Goal: Task Accomplishment & Management: Complete application form

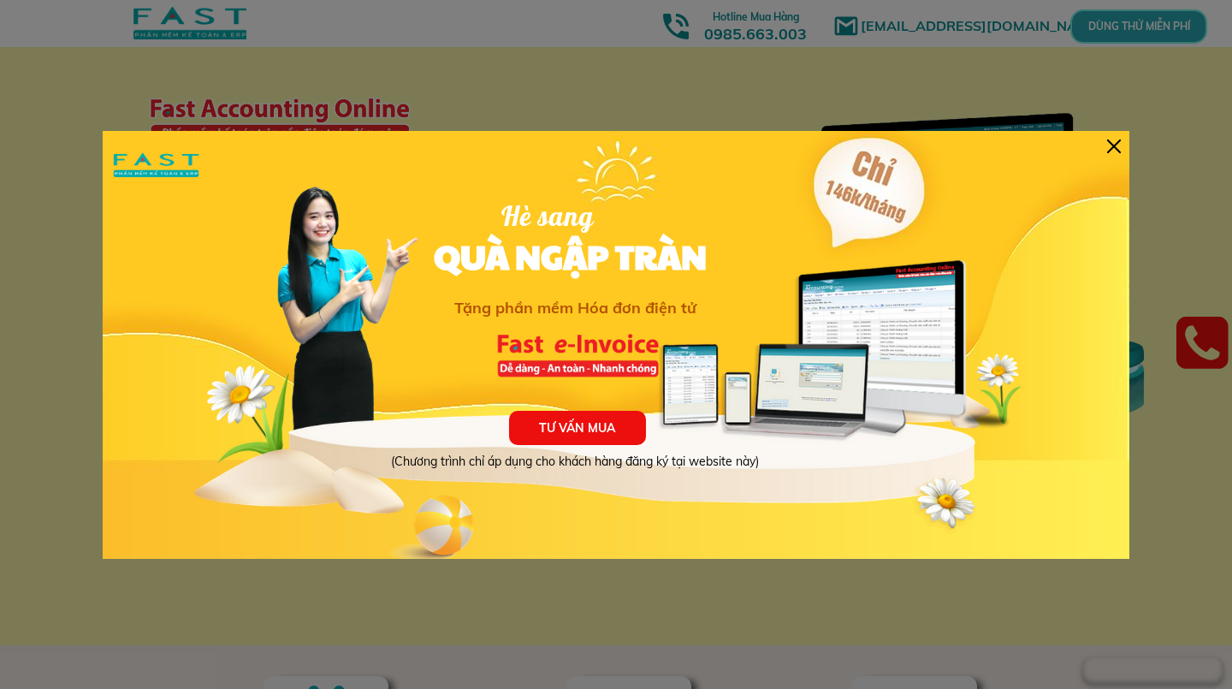
click at [59, 223] on div at bounding box center [616, 344] width 1232 height 689
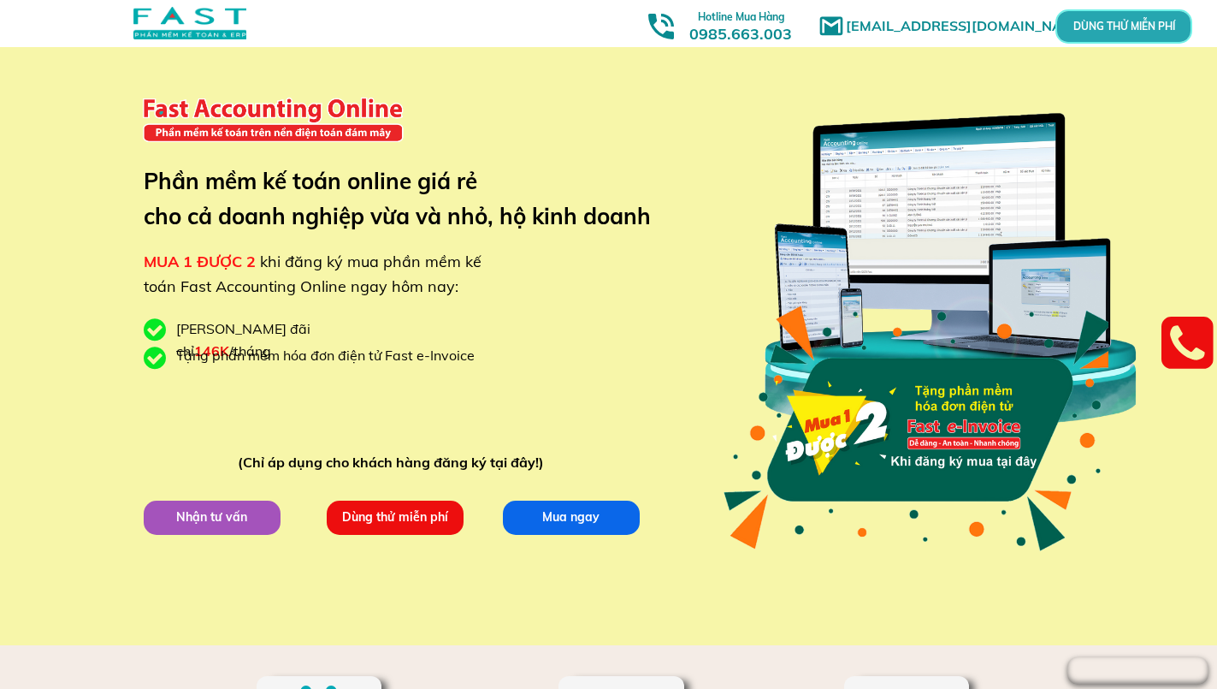
click at [736, 27] on h3 "Hotline Mua Hàng 0985.663.003" at bounding box center [741, 24] width 140 height 37
click at [1112, 25] on p "DÙNG THỬ MIỄN PHÍ" at bounding box center [1124, 26] width 44 height 10
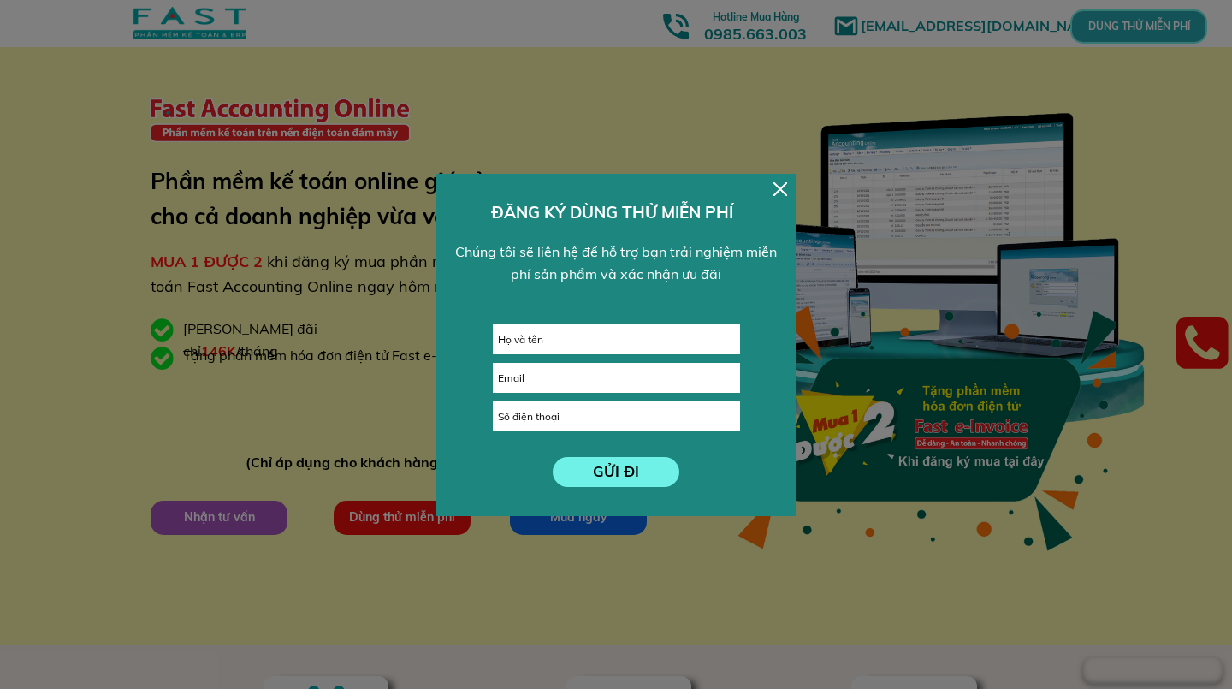
click at [784, 188] on div at bounding box center [780, 189] width 14 height 14
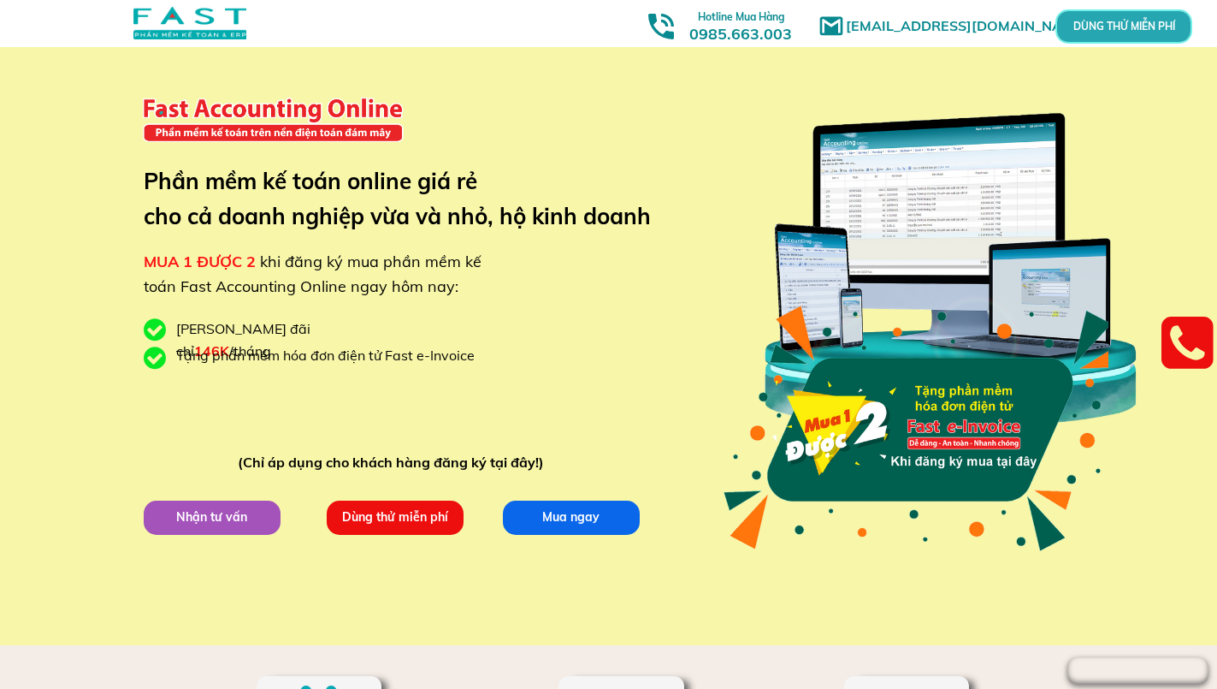
click at [756, 30] on h3 "Hotline Mua Hàng 0985.663.003" at bounding box center [741, 24] width 140 height 37
click at [1103, 26] on p "DÙNG THỬ MIỄN PHÍ" at bounding box center [1123, 25] width 41 height 9
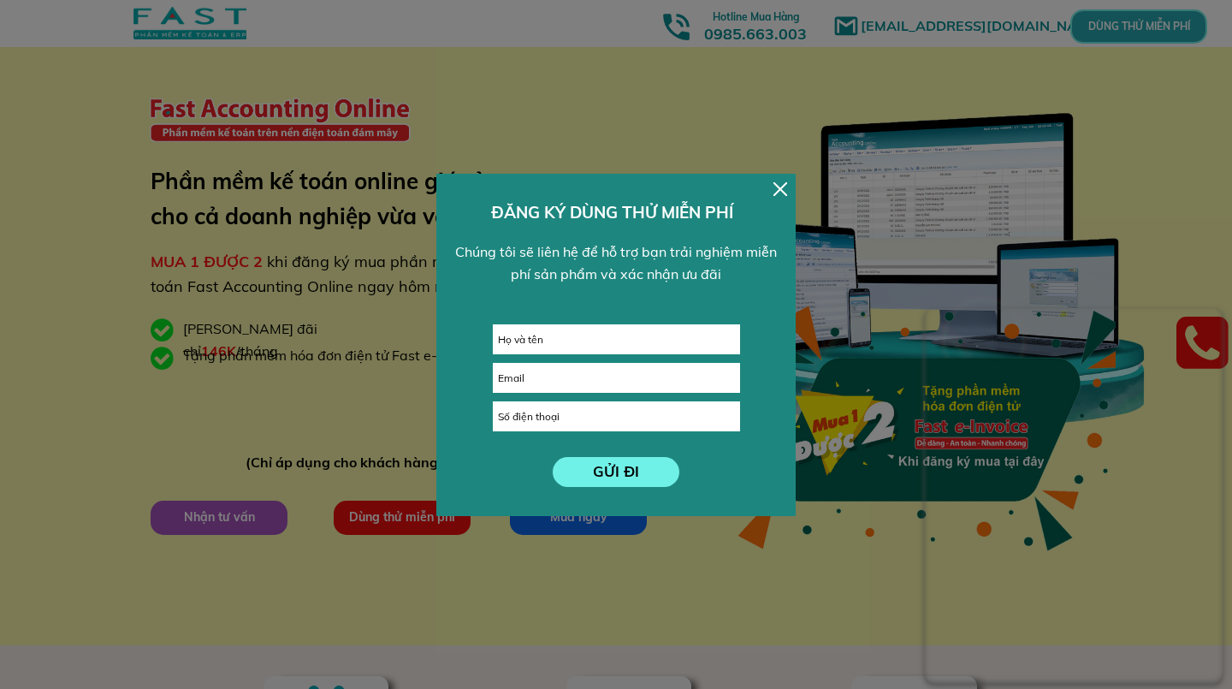
click at [589, 338] on input "text" at bounding box center [616, 339] width 245 height 28
type input "[PERSON_NAME]"
click at [553, 378] on input "email" at bounding box center [616, 378] width 245 height 28
click at [547, 415] on input "tel" at bounding box center [616, 416] width 245 height 28
type input "0988771597"
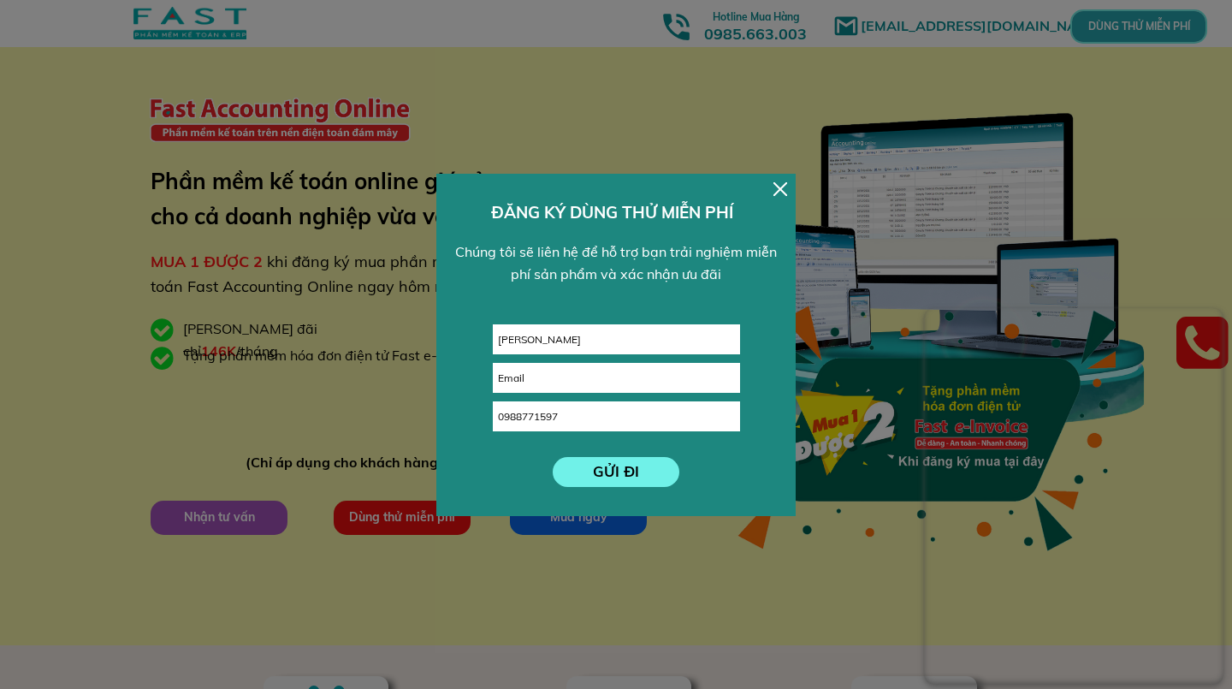
click at [591, 465] on p "GỬI ĐI" at bounding box center [616, 472] width 127 height 30
click at [560, 379] on input "email" at bounding box center [616, 378] width 245 height 28
type input "n"
type input "r"
type input "[EMAIL_ADDRESS][DOMAIN_NAME]"
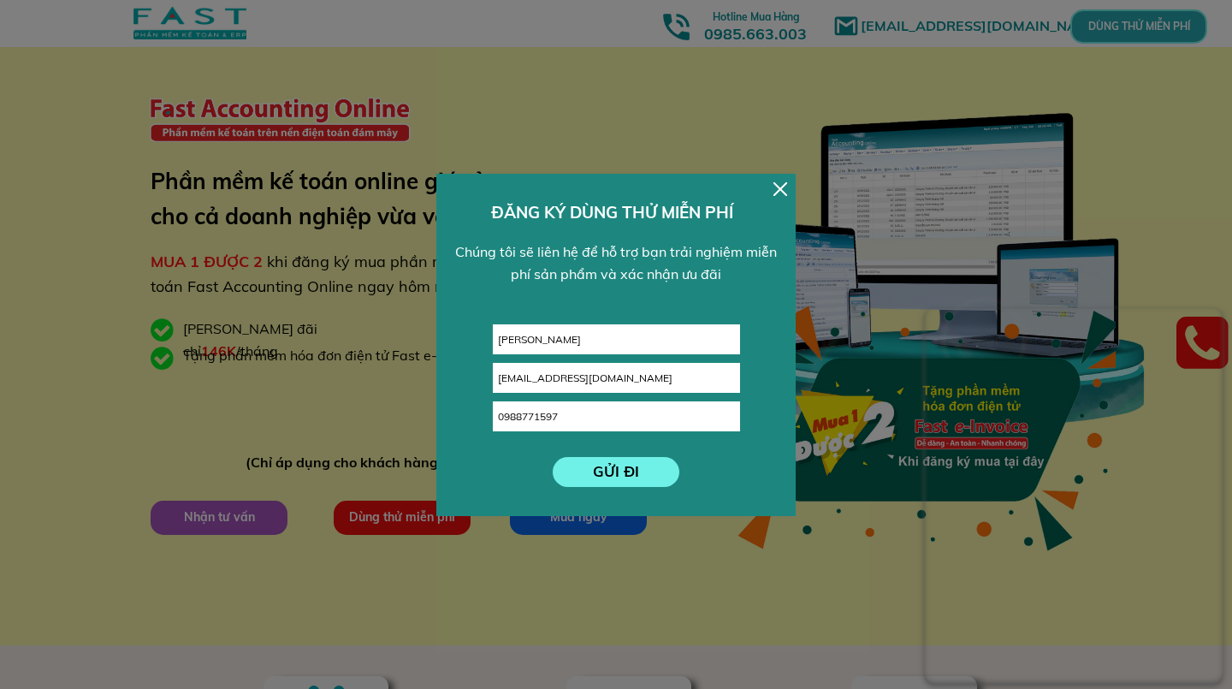
click at [591, 471] on p "GỬI ĐI" at bounding box center [616, 472] width 127 height 30
